Goal: Task Accomplishment & Management: Use online tool/utility

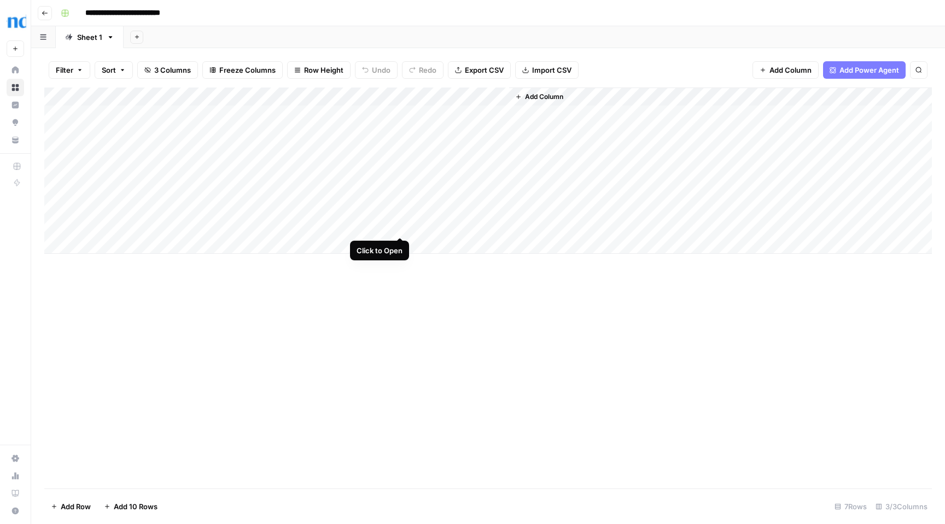
click at [398, 226] on div "Add Column" at bounding box center [488, 171] width 888 height 166
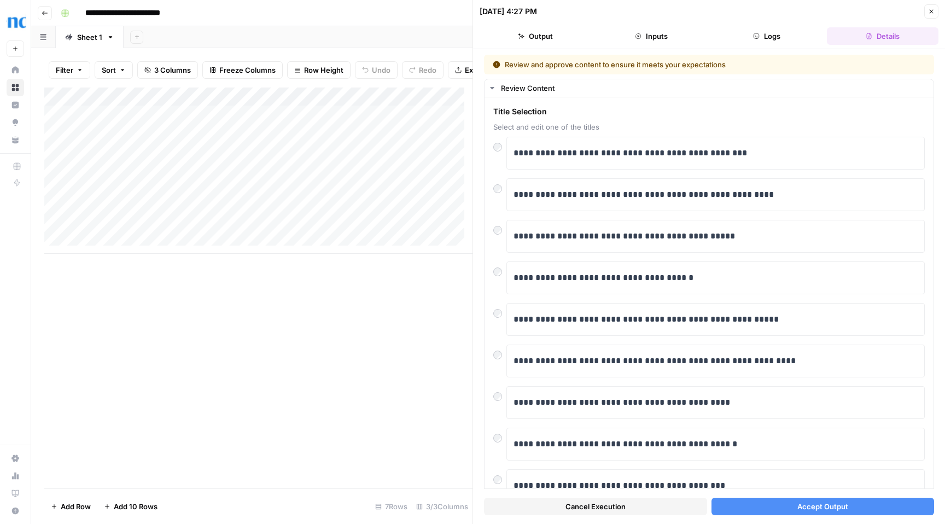
click at [825, 509] on span "Accept Output" at bounding box center [822, 506] width 51 height 11
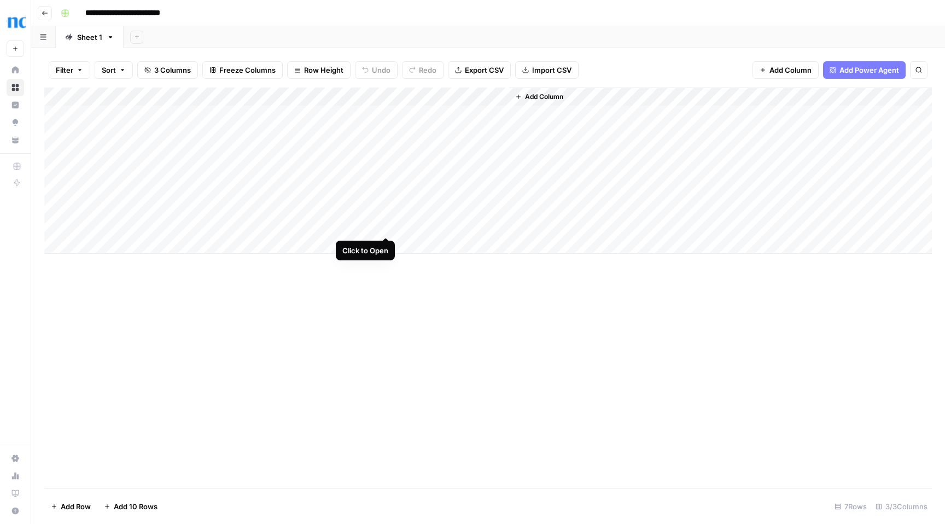
click at [387, 226] on div "Add Column" at bounding box center [488, 171] width 888 height 166
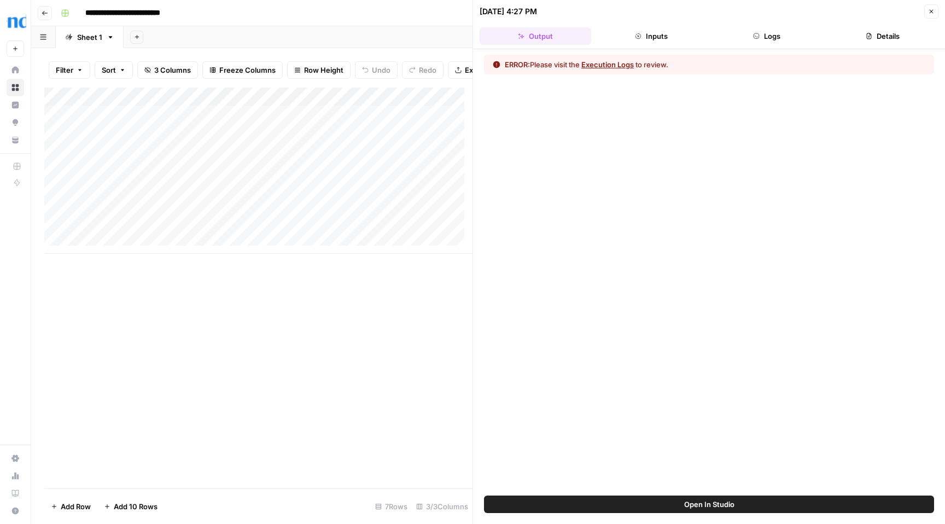
click at [611, 65] on button "Execution Logs" at bounding box center [607, 64] width 53 height 11
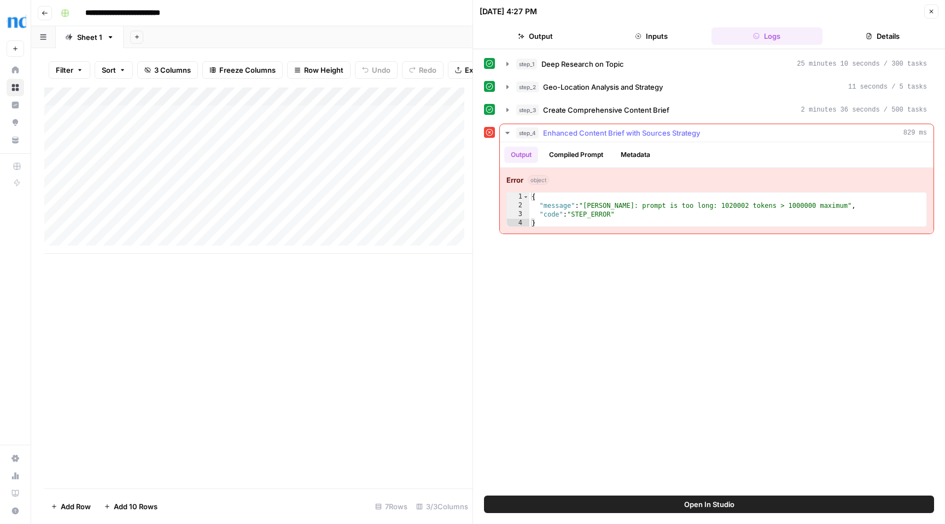
click at [575, 156] on button "Compiled Prompt" at bounding box center [576, 155] width 67 height 16
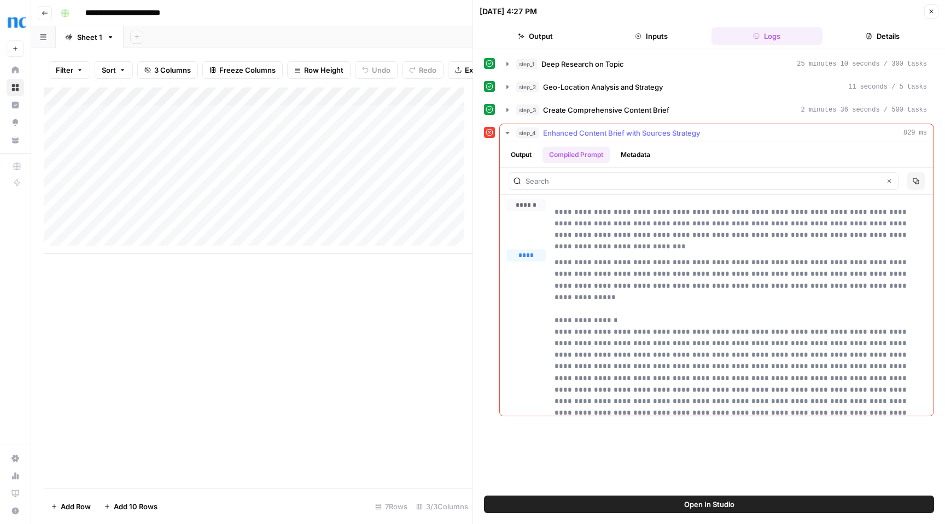
click at [525, 154] on button "Output" at bounding box center [521, 155] width 34 height 16
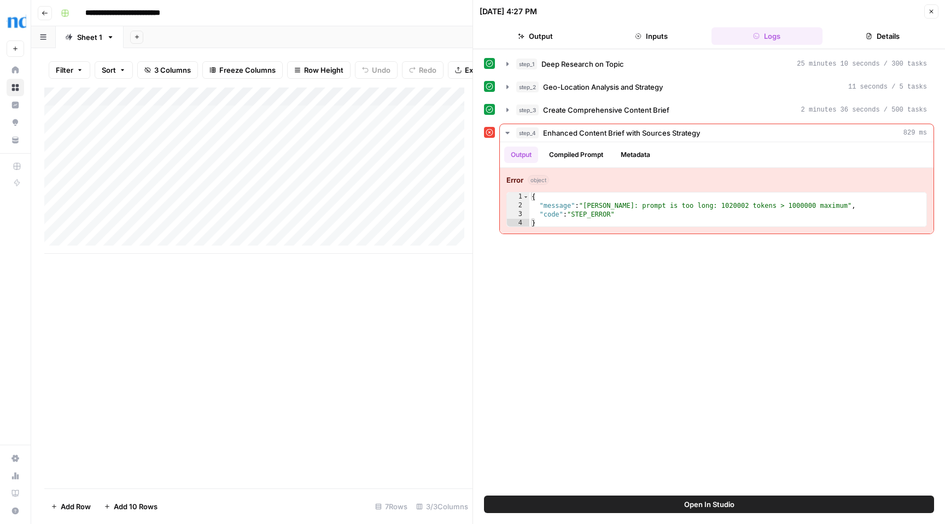
click at [716, 508] on span "Open In Studio" at bounding box center [709, 504] width 50 height 11
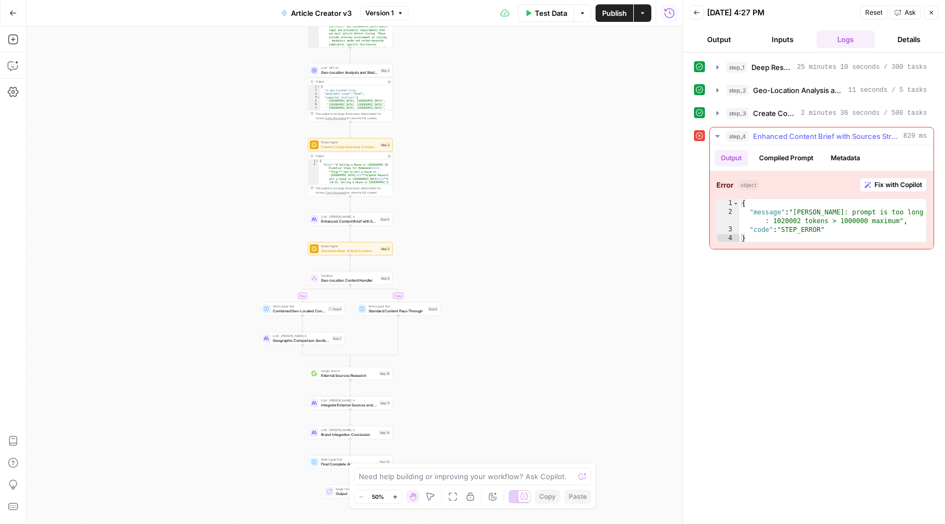
click at [890, 184] on span "Fix with Copilot" at bounding box center [898, 185] width 48 height 10
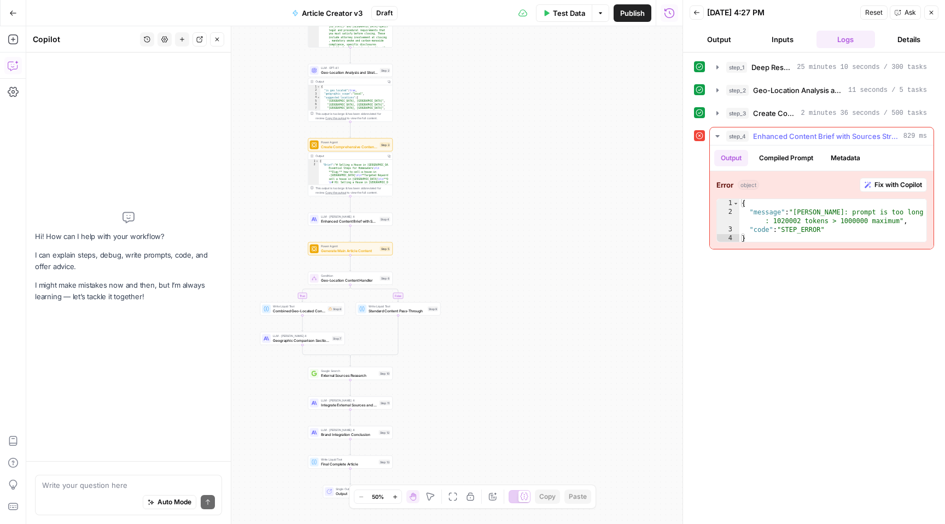
click at [884, 183] on span "Fix with Copilot" at bounding box center [898, 185] width 48 height 10
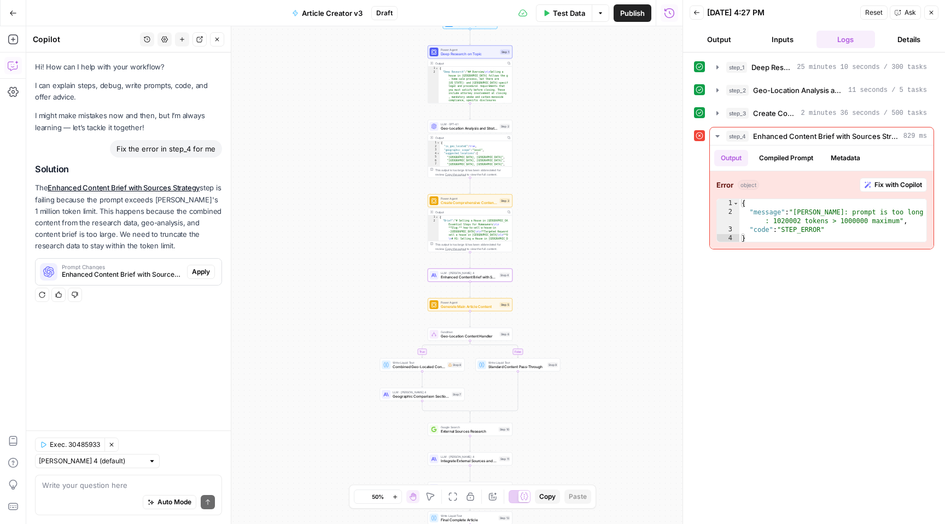
click at [205, 270] on span "Apply" at bounding box center [201, 272] width 18 height 10
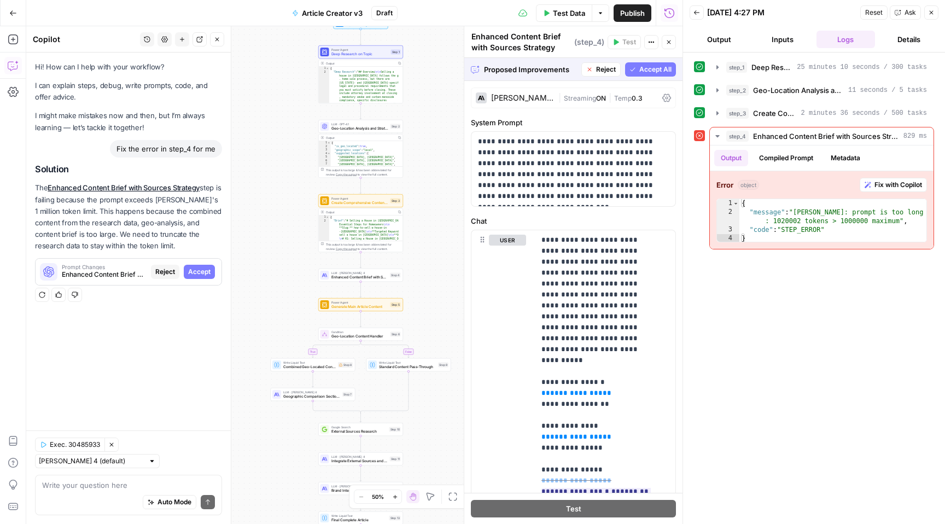
click at [630, 71] on button "Accept All" at bounding box center [650, 69] width 51 height 14
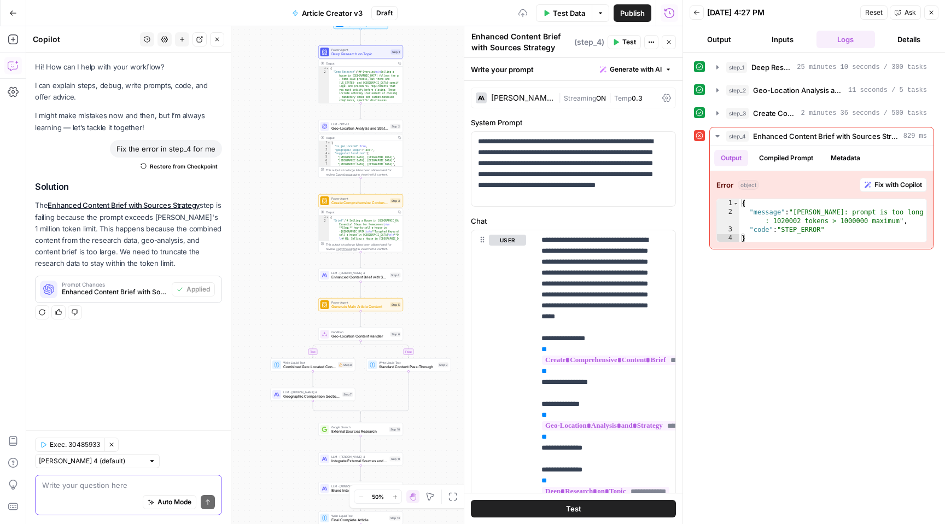
click at [88, 487] on textarea at bounding box center [128, 485] width 173 height 11
type textarea "i need to add these guideliness from file"
click at [208, 503] on icon "submit" at bounding box center [208, 502] width 7 height 7
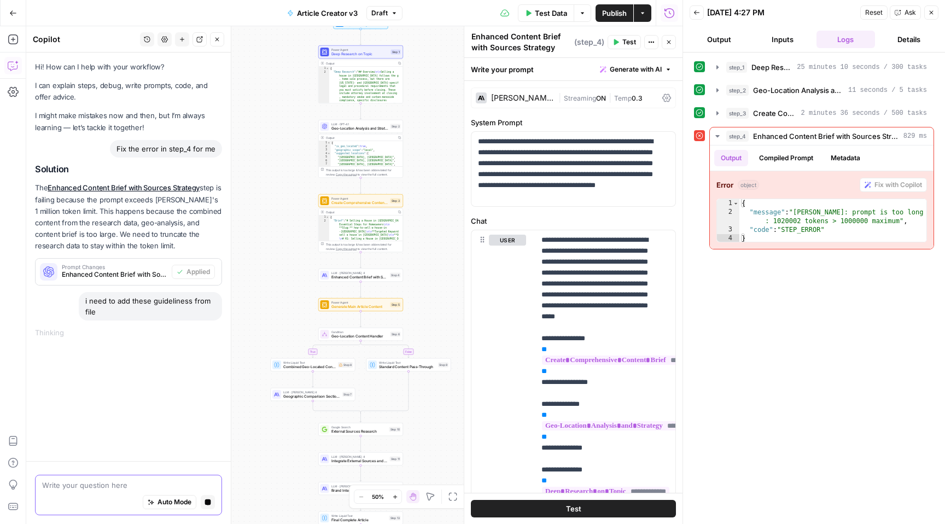
click at [154, 487] on textarea at bounding box center [128, 485] width 173 height 11
paste textarea "Search Engine Optimization (SEO) Blog Posts - Review Checklist Last Update: Oct…"
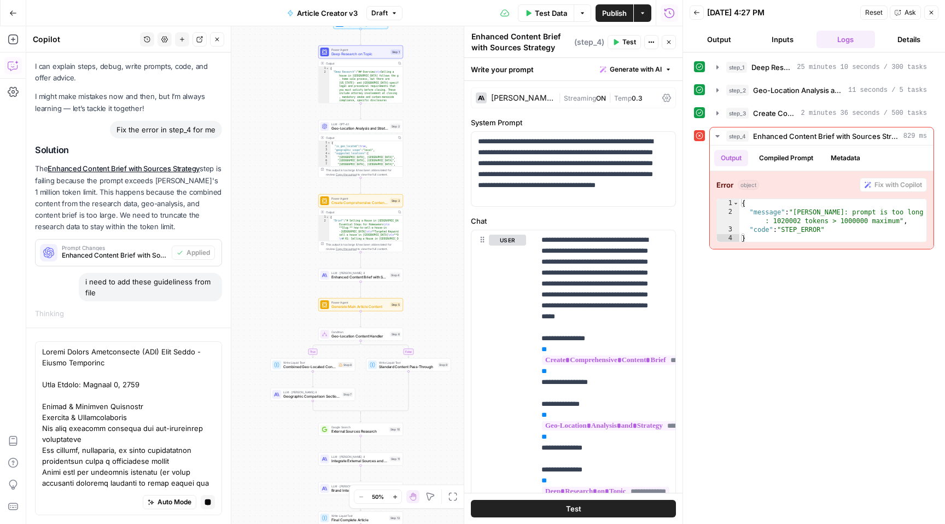
click at [156, 479] on div "Auto Mode will automatically modify and execute the workflow" at bounding box center [152, 475] width 145 height 20
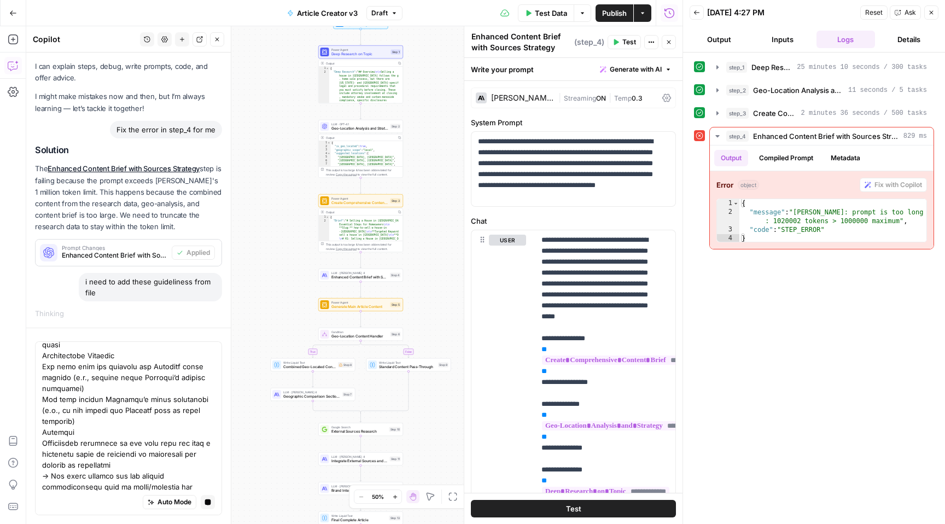
scroll to position [960, 0]
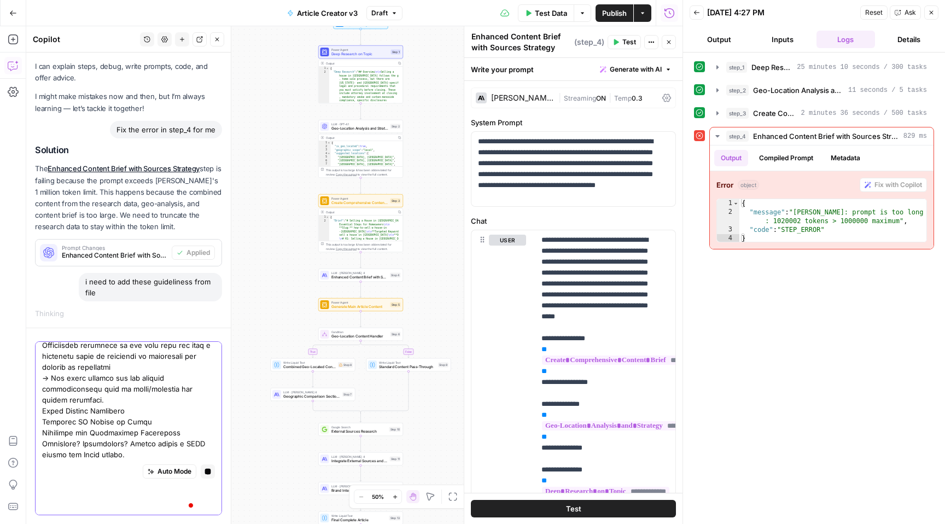
scroll to position [1081, 0]
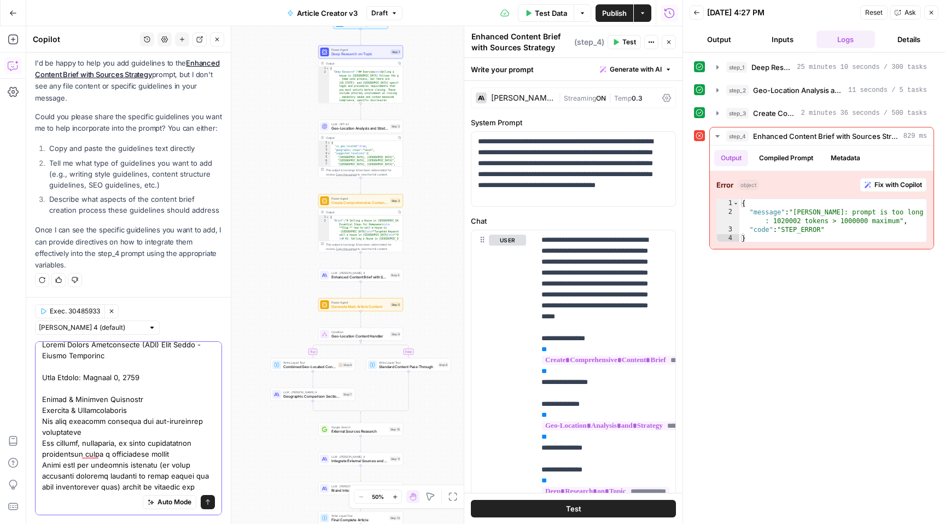
scroll to position [154, 0]
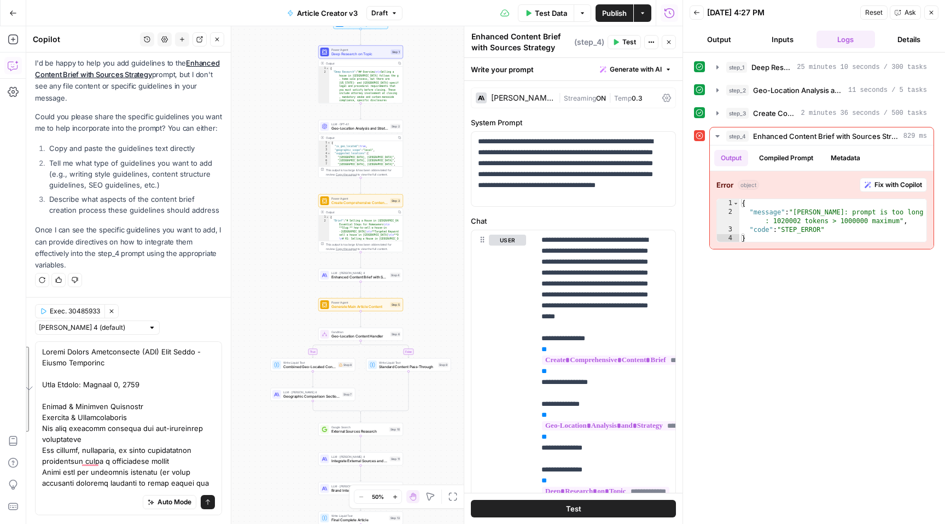
drag, startPoint x: 127, startPoint y: 486, endPoint x: 55, endPoint y: 428, distance: 92.5
drag, startPoint x: 127, startPoint y: 485, endPoint x: 78, endPoint y: 417, distance: 83.7
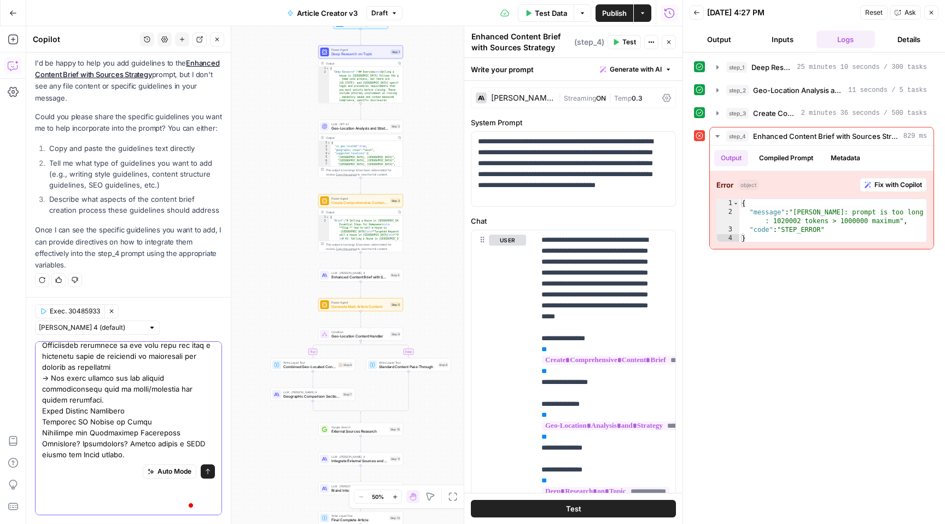
drag, startPoint x: 120, startPoint y: 485, endPoint x: 46, endPoint y: 412, distance: 103.6
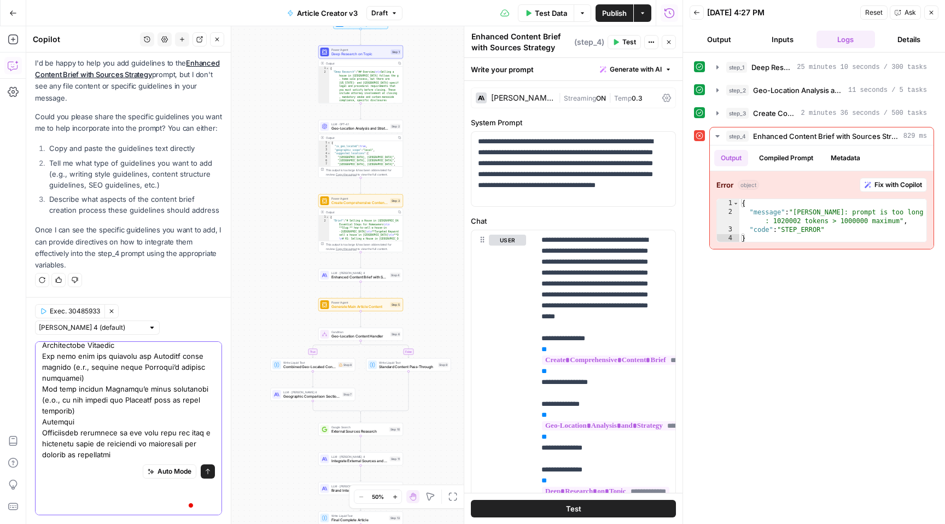
type textarea "Search Engine Optimization (SEO) Blog Posts - Review Checklist Last Update: Oct…"
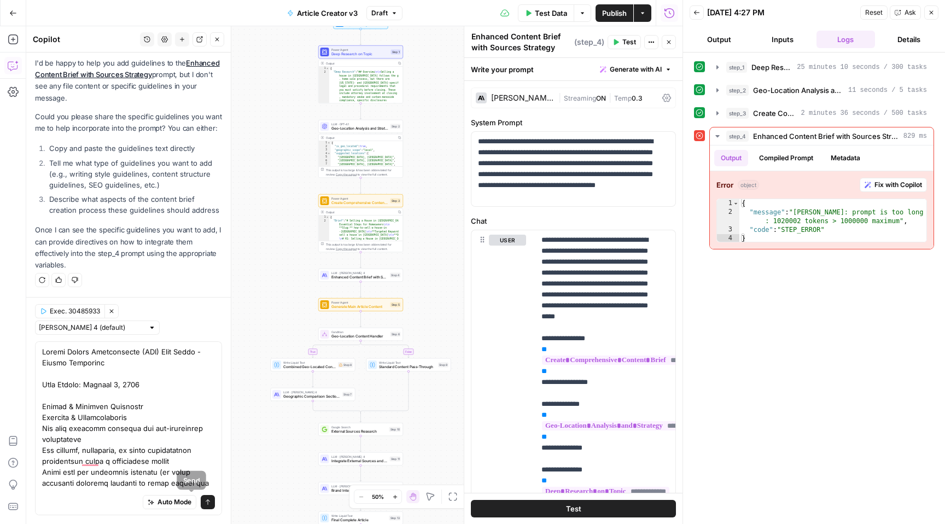
click at [205, 500] on icon "submit" at bounding box center [208, 502] width 7 height 7
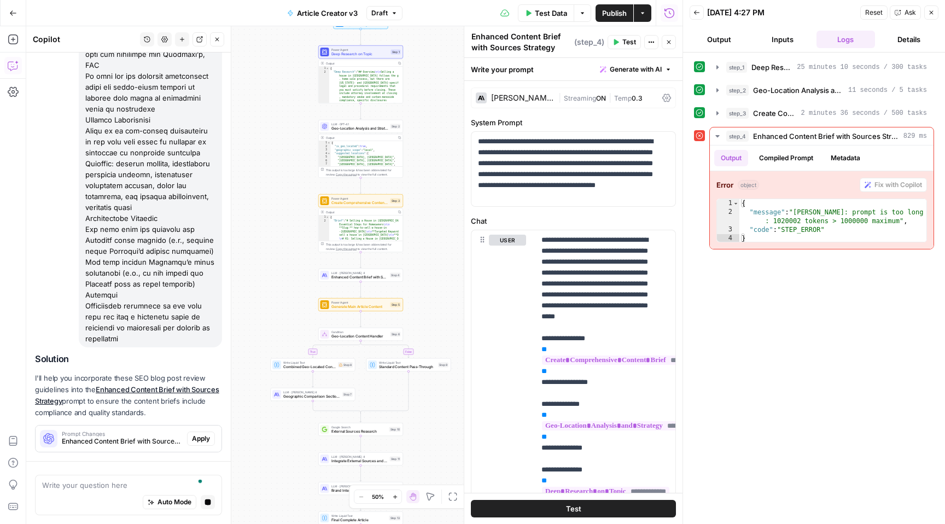
scroll to position [1684, 0]
click at [195, 439] on span "Apply" at bounding box center [201, 439] width 18 height 10
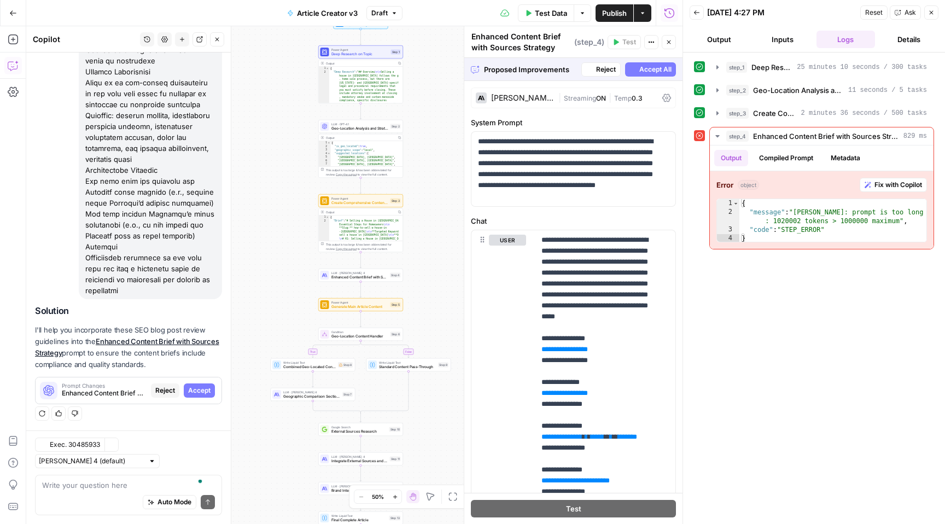
scroll to position [1732, 0]
click at [643, 67] on span "Accept All" at bounding box center [655, 70] width 32 height 10
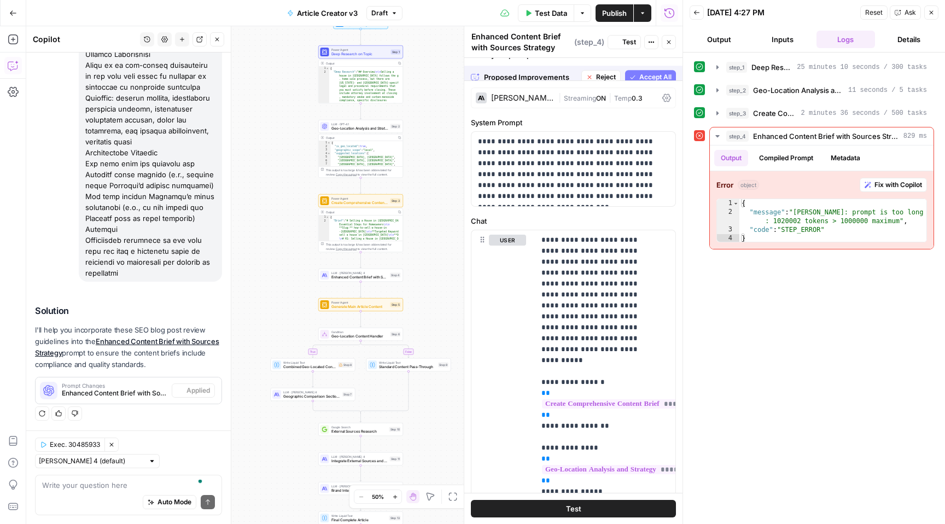
scroll to position [1802, 0]
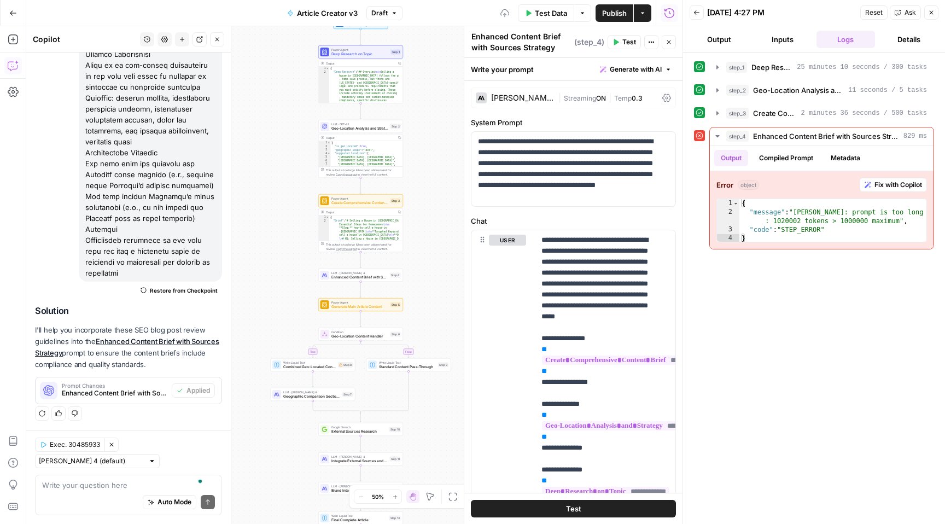
click at [83, 491] on div "Auto Mode Send" at bounding box center [128, 503] width 173 height 24
paste textarea "Sentence case for everything: headers, subheaders, bullets, all the things No s…"
type textarea "add also: Sentence case for everything: headers, subheaders, bullets, all the t…"
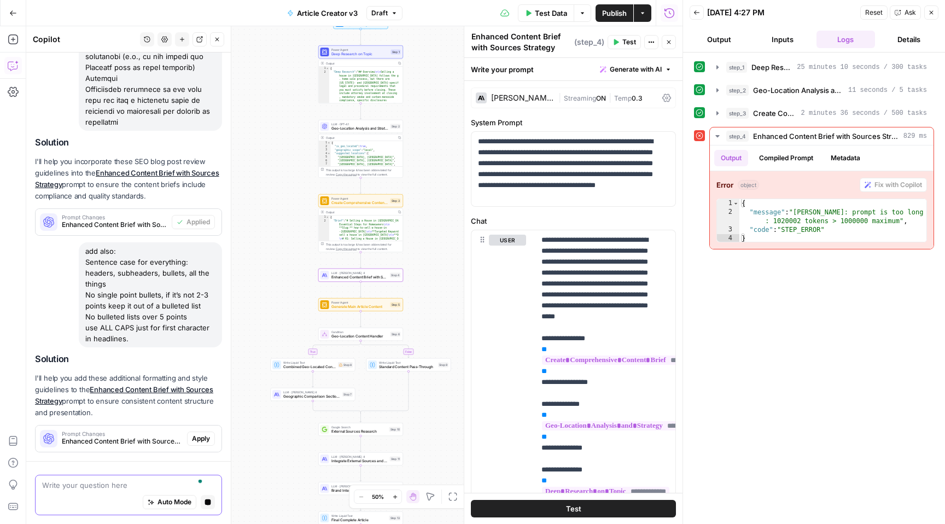
scroll to position [1900, 0]
click at [195, 441] on span "Apply" at bounding box center [201, 439] width 18 height 10
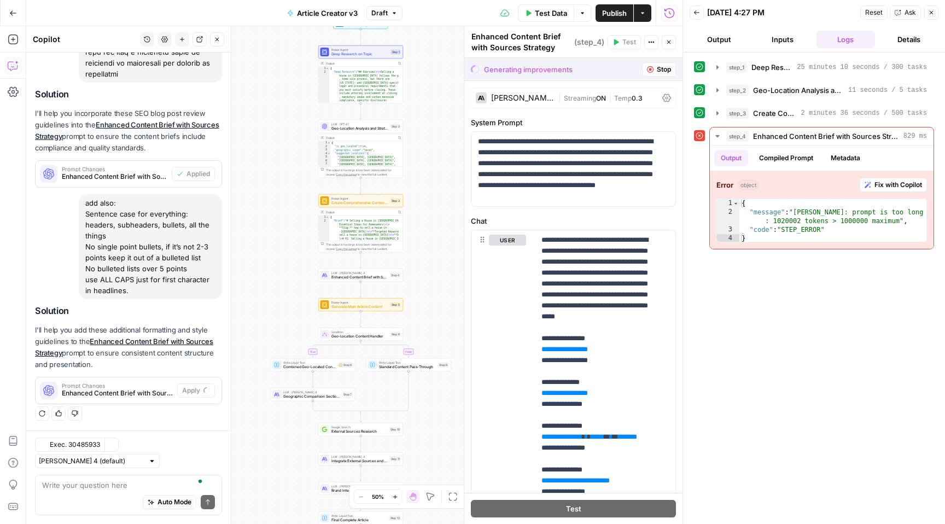
scroll to position [1949, 0]
click at [640, 69] on span "Accept All" at bounding box center [655, 70] width 32 height 10
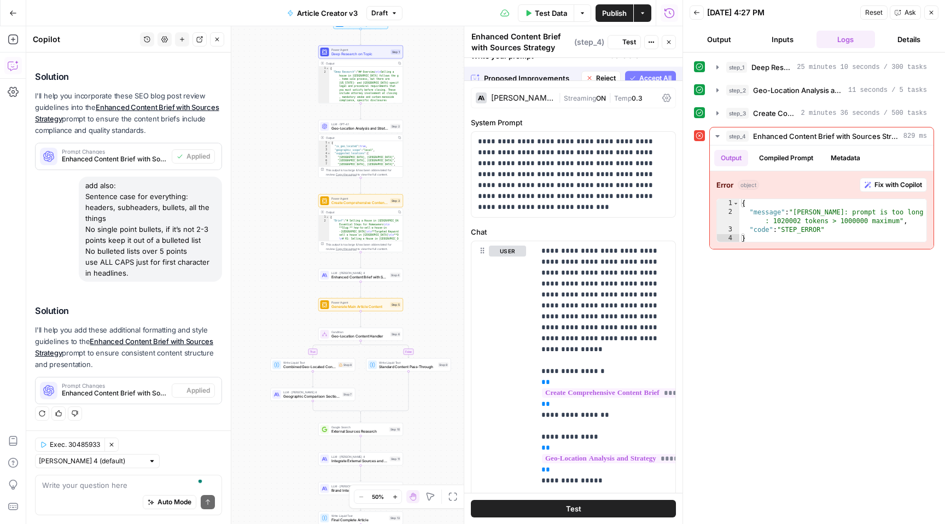
scroll to position [2036, 0]
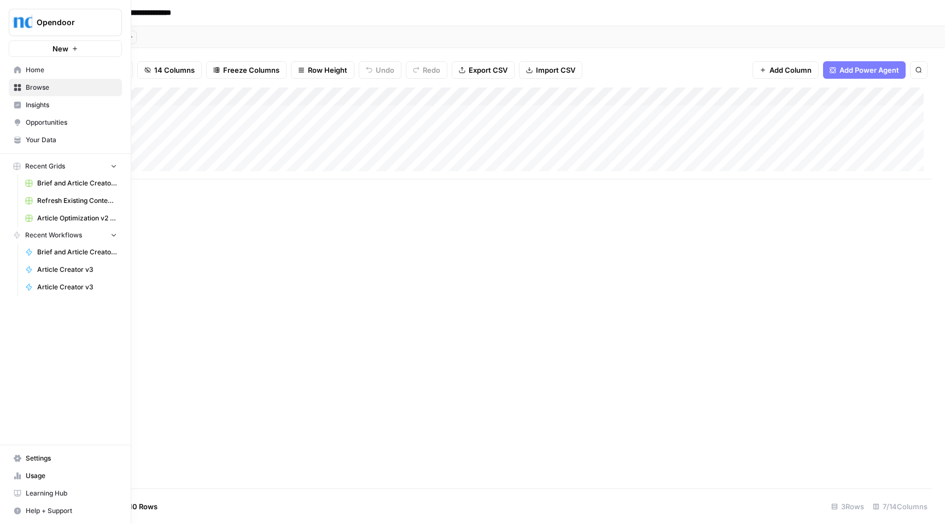
click at [43, 72] on span "Home" at bounding box center [71, 70] width 91 height 10
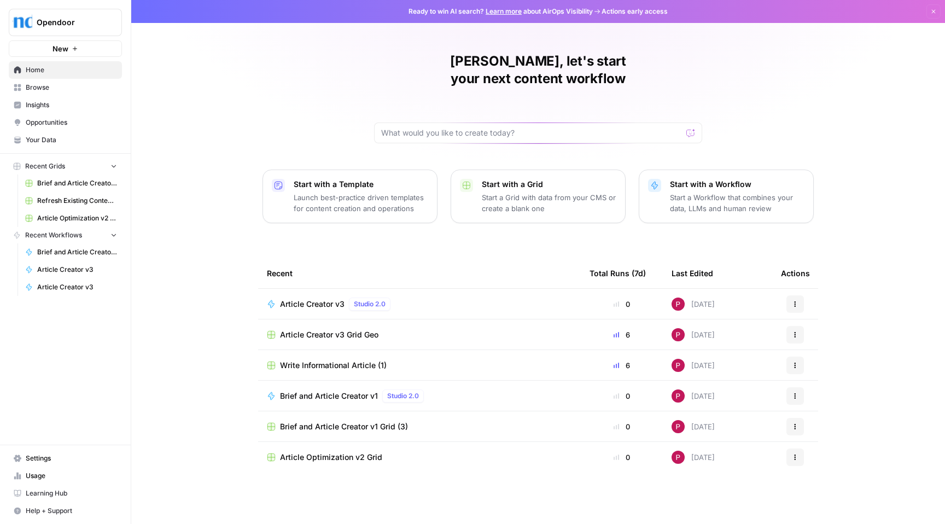
click at [454, 329] on div "Article Creator v3 Grid Geo" at bounding box center [419, 334] width 305 height 11
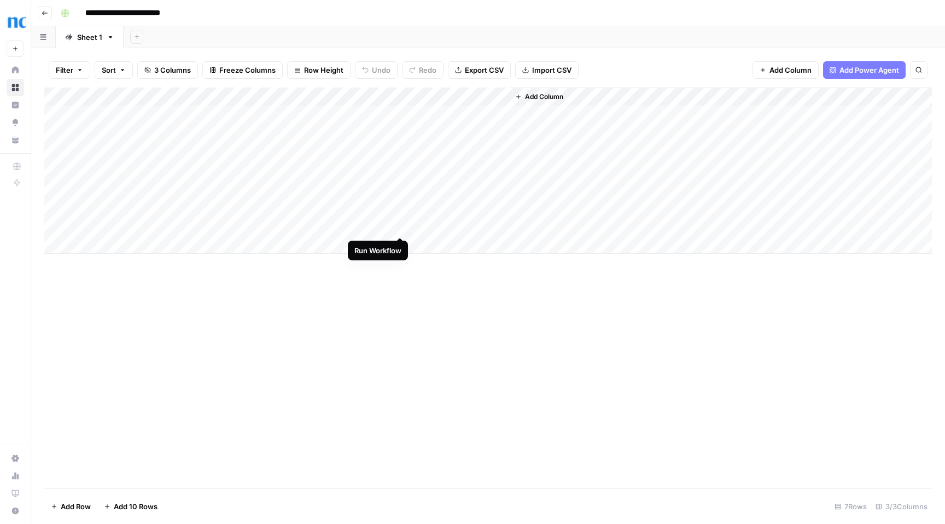
click at [401, 225] on div "Add Column" at bounding box center [488, 171] width 888 height 166
click at [400, 206] on div "Add Column" at bounding box center [488, 171] width 888 height 166
click at [398, 209] on div "Add Column" at bounding box center [488, 171] width 888 height 166
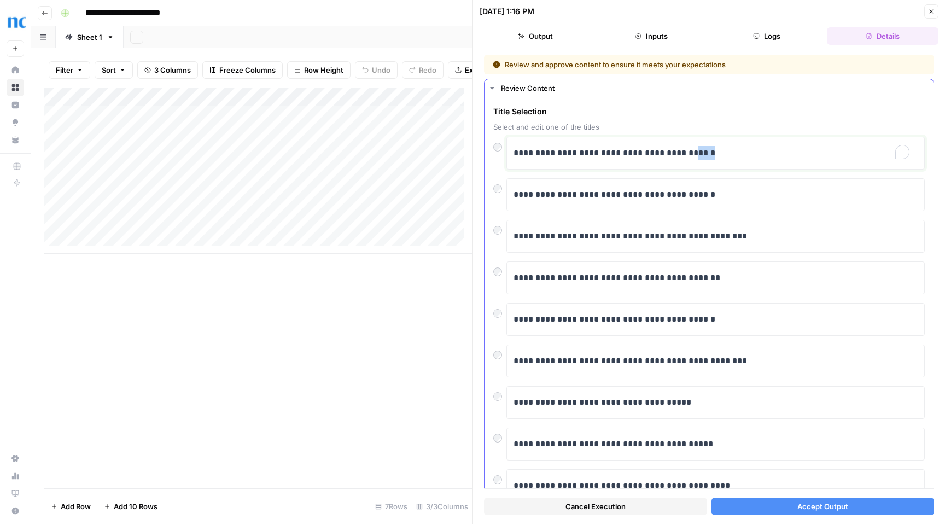
drag, startPoint x: 672, startPoint y: 151, endPoint x: 747, endPoint y: 155, distance: 75.1
click at [747, 155] on p "**********" at bounding box center [712, 153] width 396 height 14
click at [810, 501] on span "Accept Output" at bounding box center [822, 506] width 51 height 11
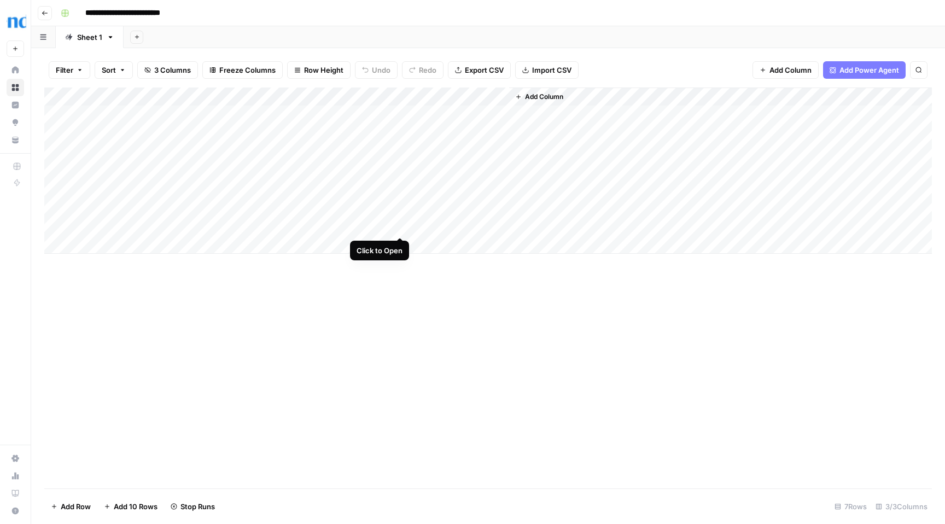
click at [402, 226] on div "Add Column" at bounding box center [488, 171] width 888 height 166
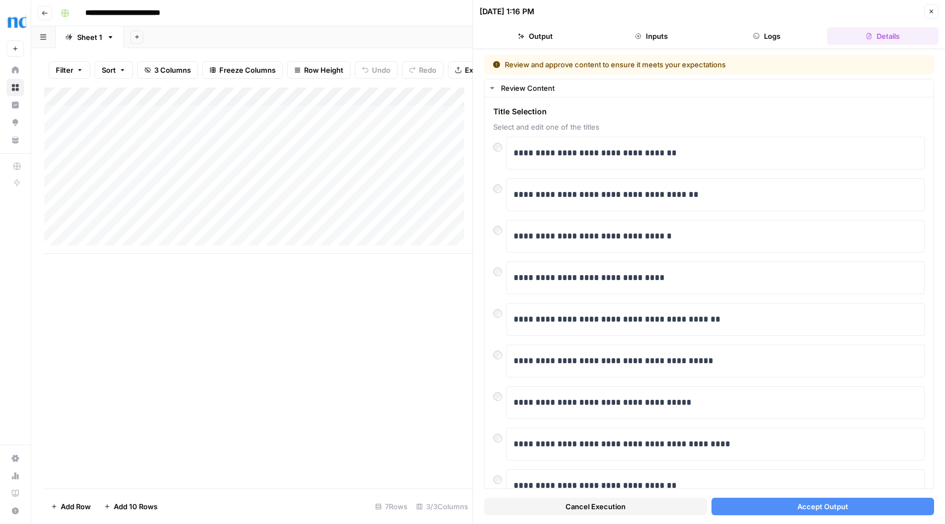
click at [824, 506] on span "Accept Output" at bounding box center [822, 506] width 51 height 11
